Goal: Transaction & Acquisition: Purchase product/service

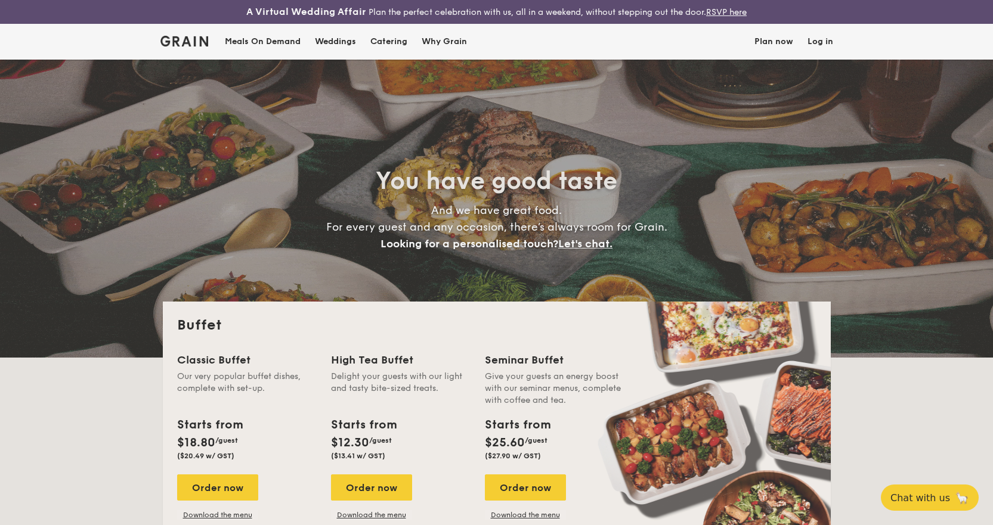
select select
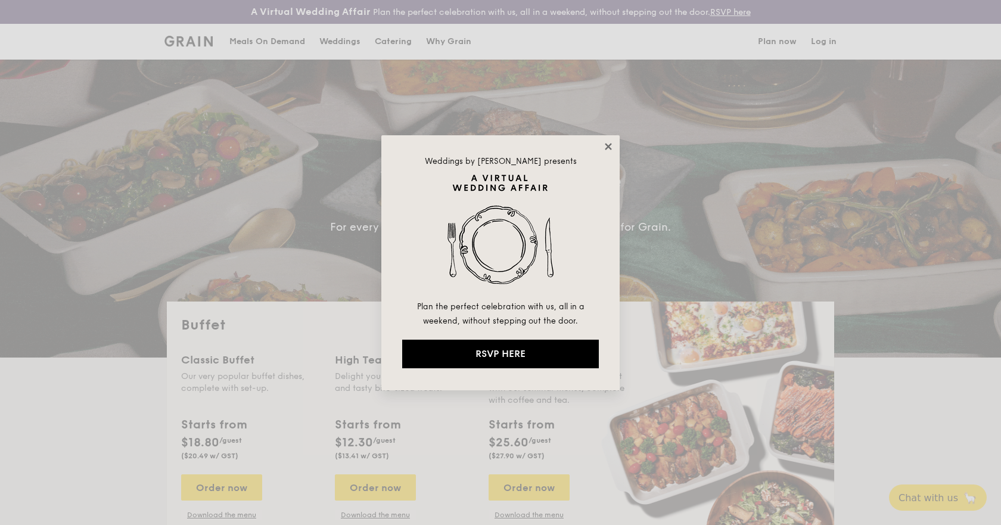
click at [610, 147] on icon at bounding box center [608, 146] width 7 height 7
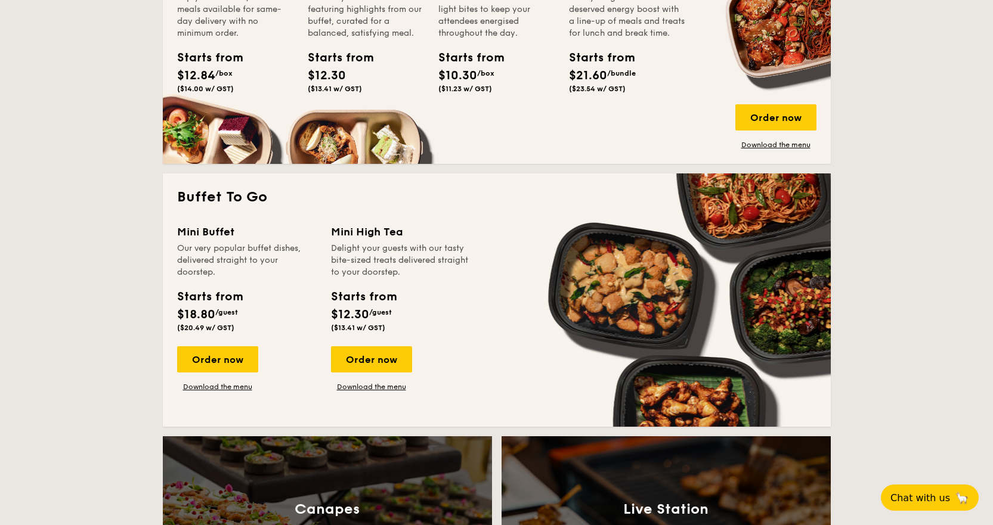
scroll to position [656, 0]
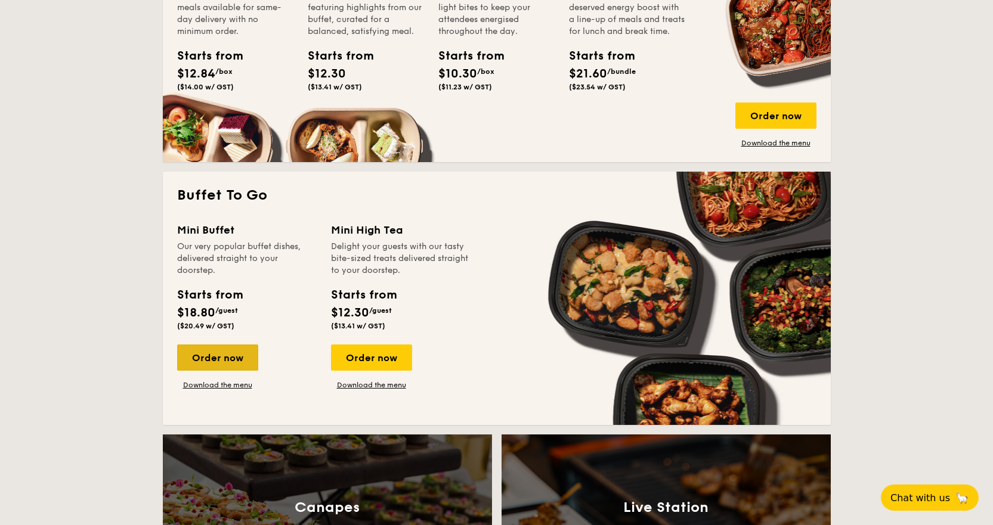
click at [209, 364] on div "Order now" at bounding box center [217, 358] width 81 height 26
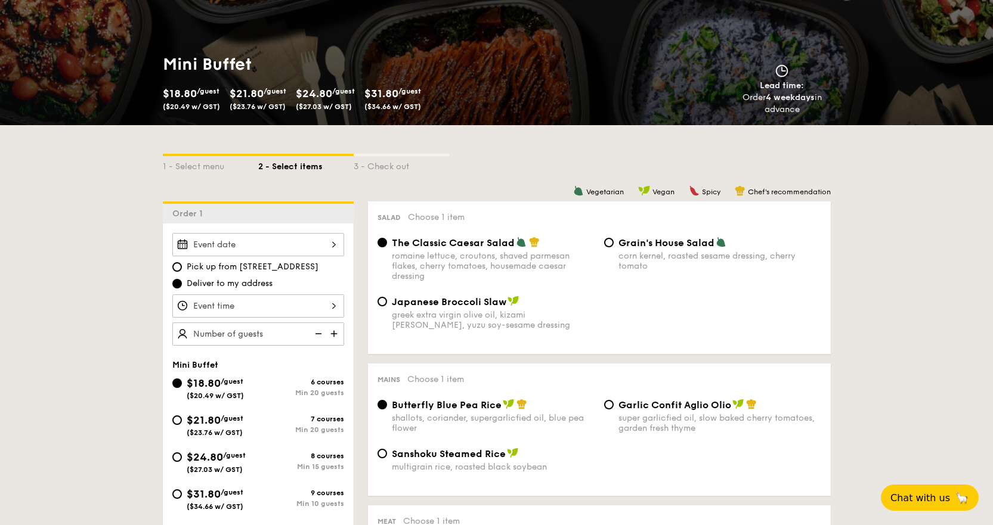
scroll to position [119, 0]
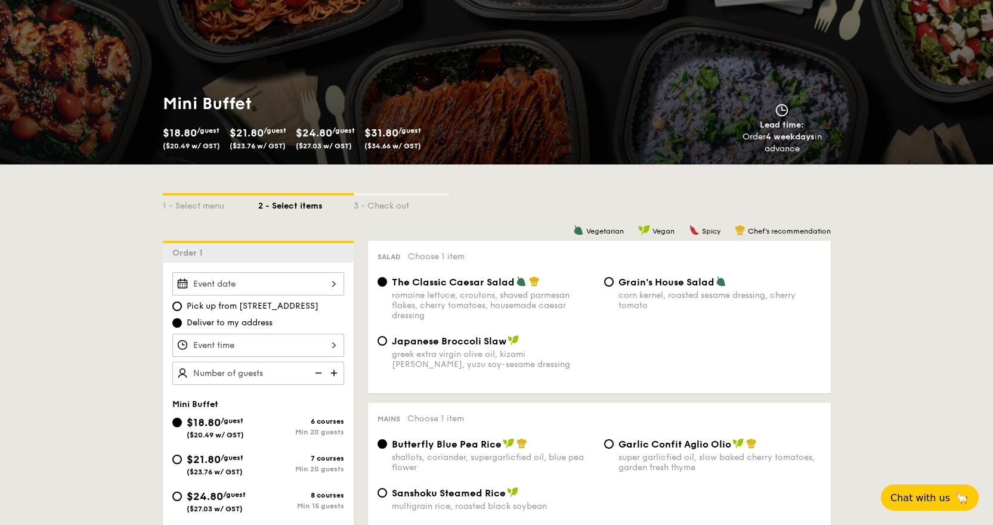
select select
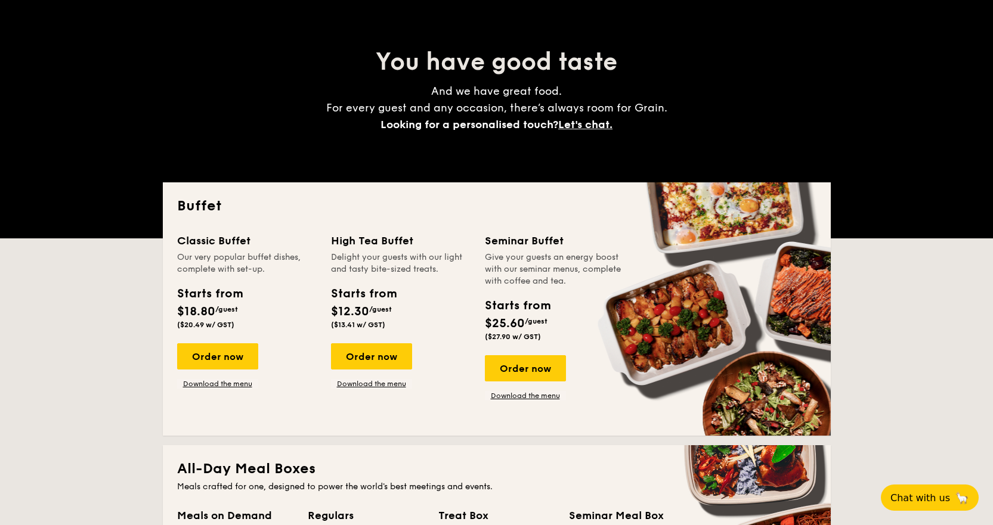
scroll to position [1720, 0]
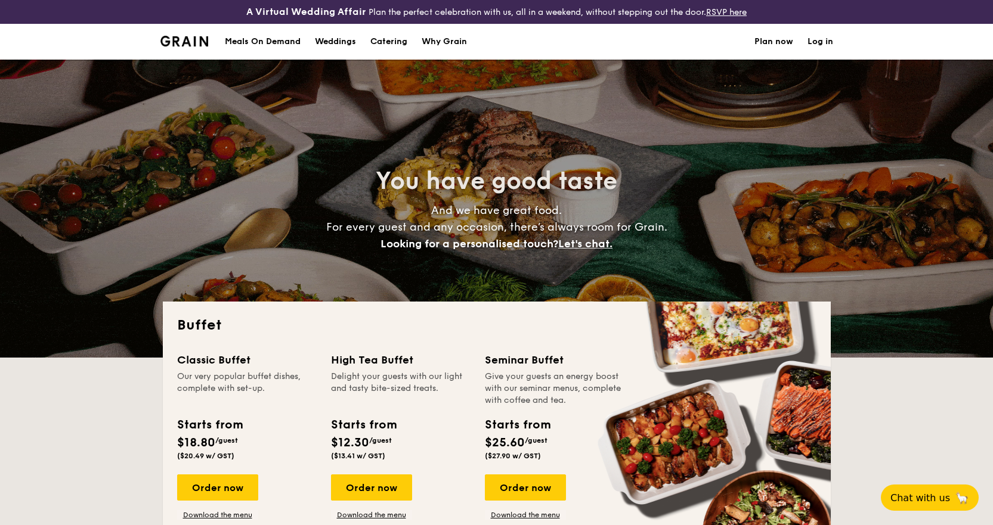
select select
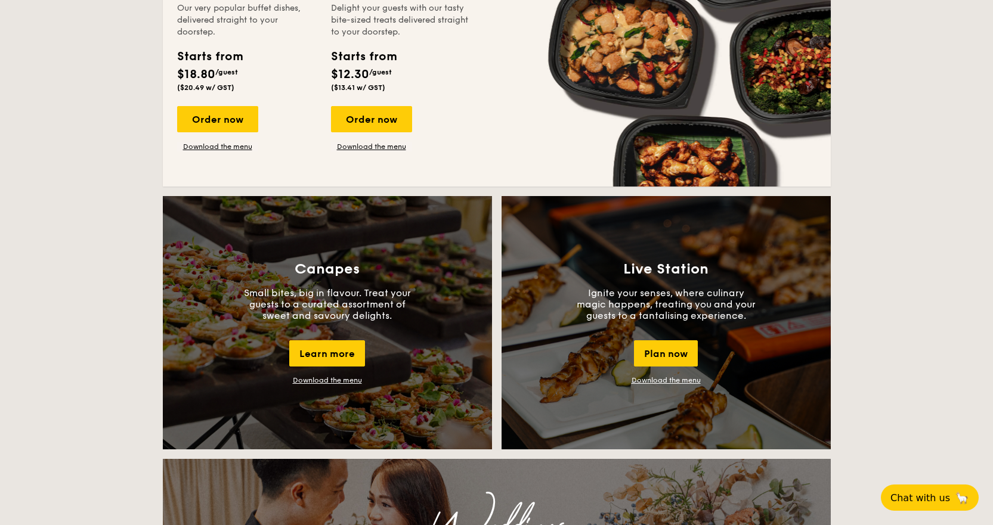
scroll to position [954, 0]
